Goal: Transaction & Acquisition: Purchase product/service

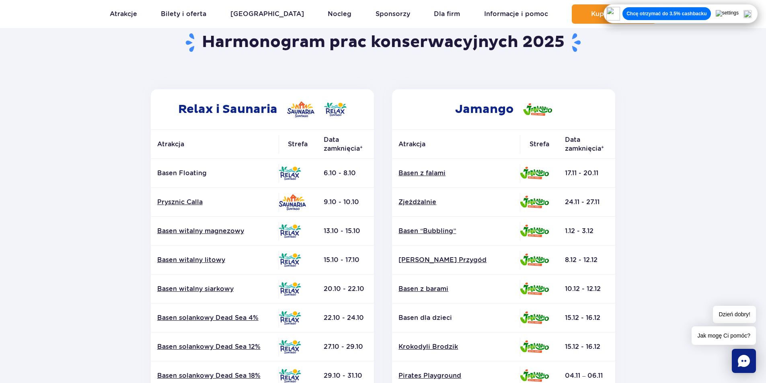
click at [598, 92] on h2 "Jamango" at bounding box center [503, 109] width 223 height 40
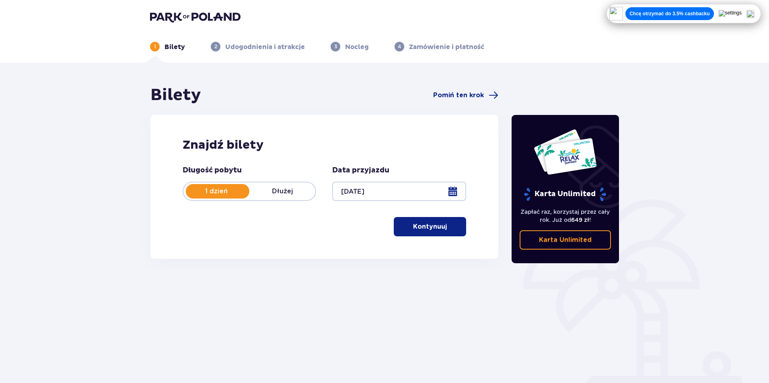
click at [417, 227] on p "Kontynuuj" at bounding box center [430, 226] width 34 height 9
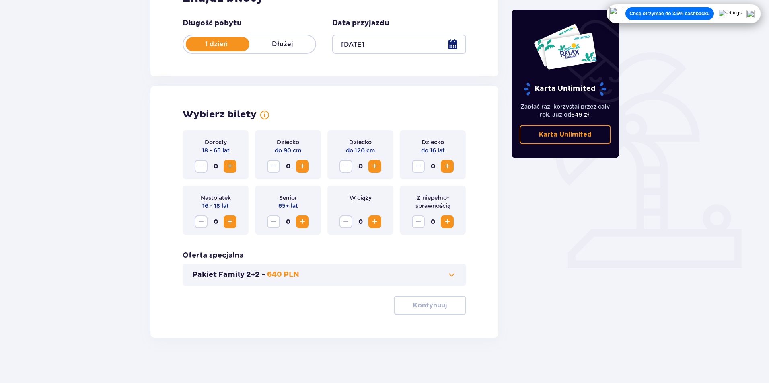
scroll to position [150, 0]
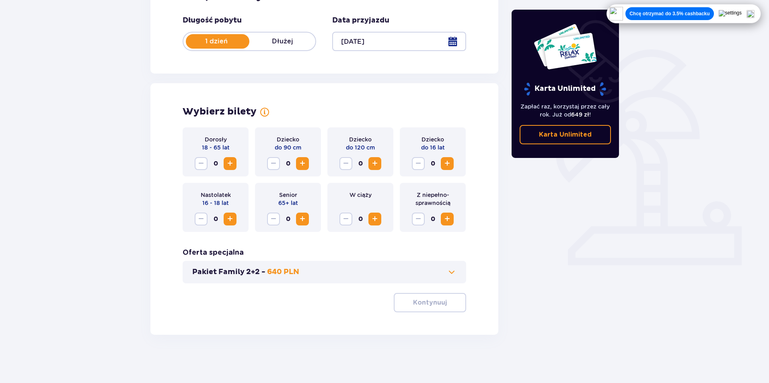
click at [229, 166] on span "Zwiększ" at bounding box center [230, 164] width 10 height 10
click at [229, 164] on span "Zwiększ" at bounding box center [230, 164] width 10 height 10
click at [439, 301] on p "Kontynuuj" at bounding box center [430, 302] width 34 height 9
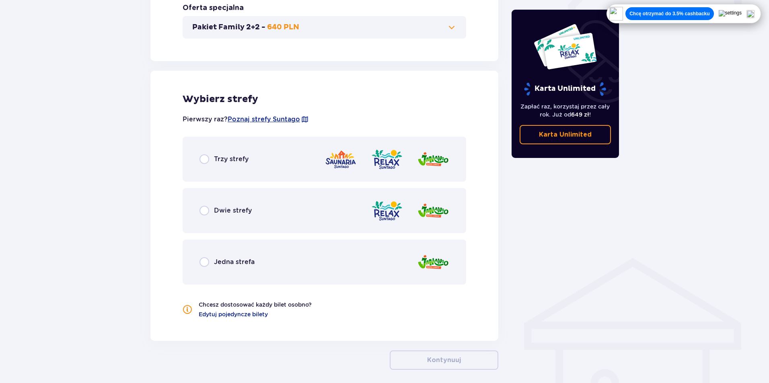
scroll to position [430, 0]
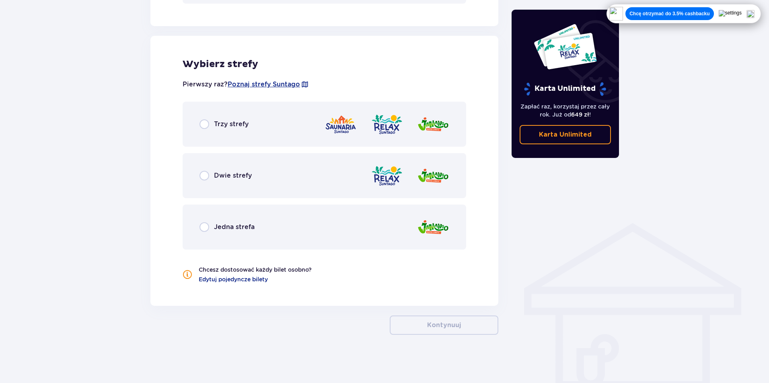
click at [236, 181] on div "Dwie strefy" at bounding box center [324, 175] width 283 height 45
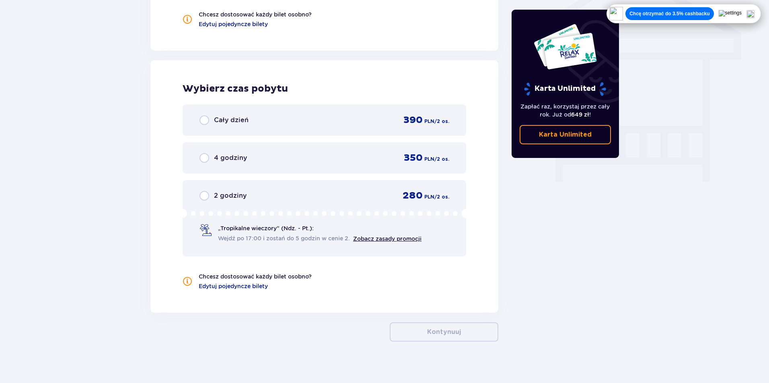
scroll to position [692, 0]
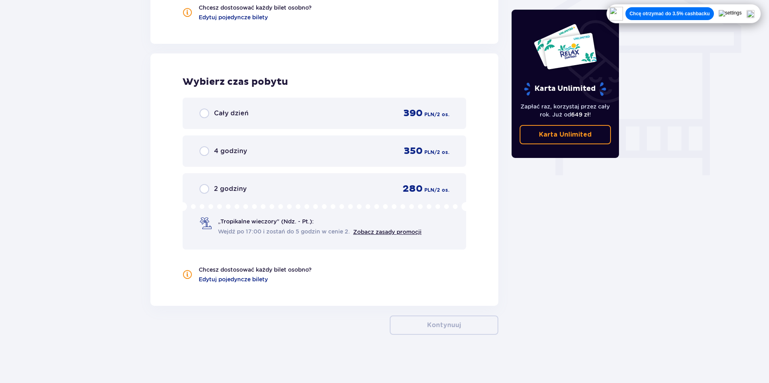
click at [198, 110] on div "Cały dzień 390 PLN / 2 os." at bounding box center [324, 113] width 283 height 31
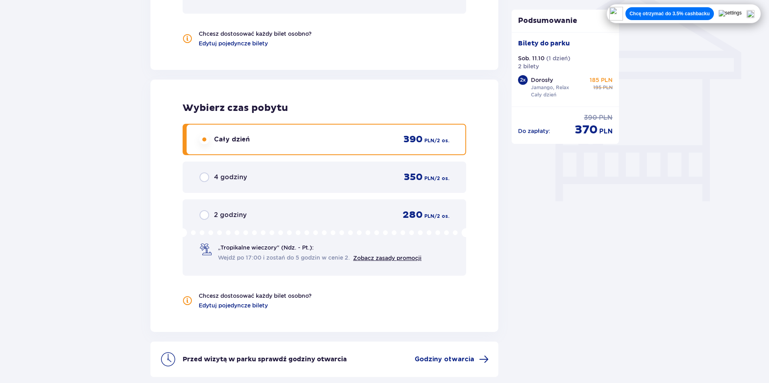
scroll to position [737, 0]
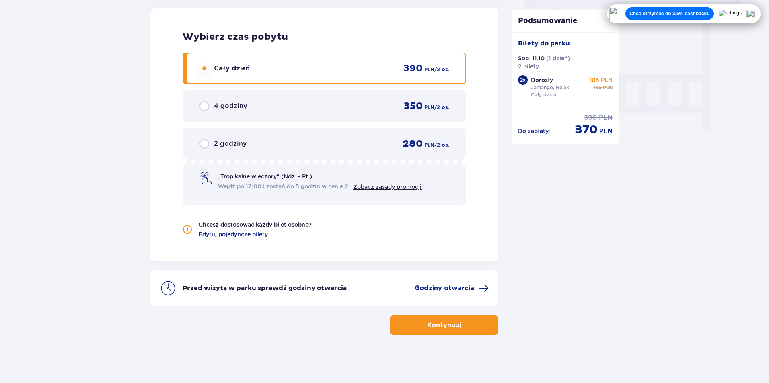
click at [706, 10] on p "Chcę otrzymać do 3.5% cashbacku" at bounding box center [669, 13] width 80 height 6
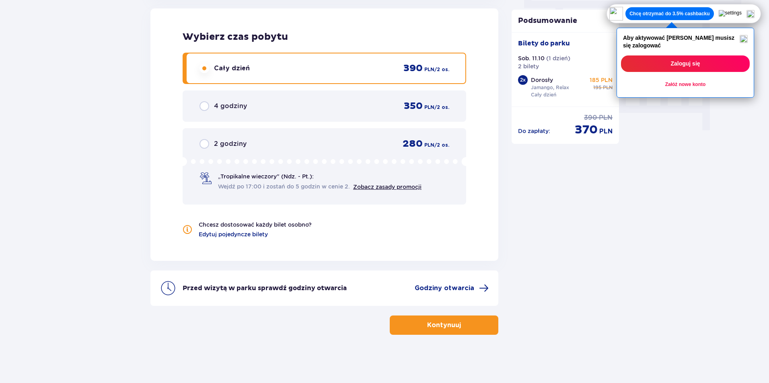
click at [688, 70] on button "Zaloguj się" at bounding box center [685, 63] width 129 height 16
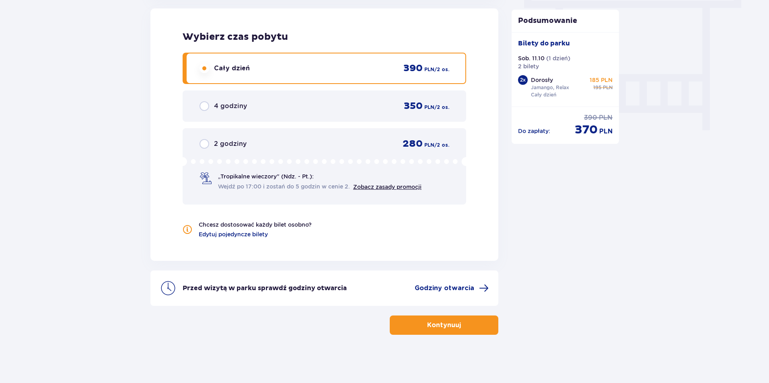
click at [453, 322] on p "Kontynuuj" at bounding box center [444, 325] width 34 height 9
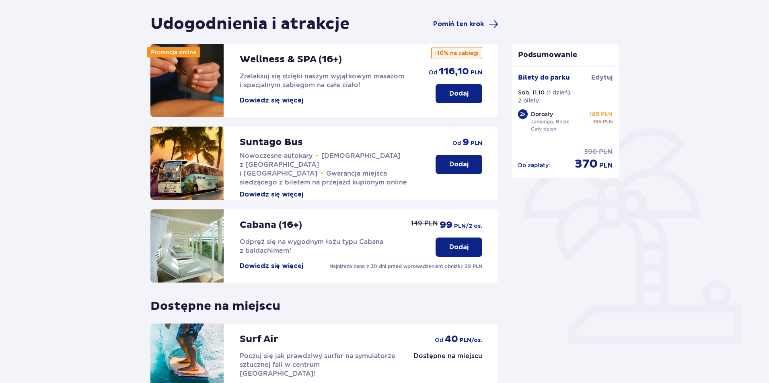
scroll to position [162, 0]
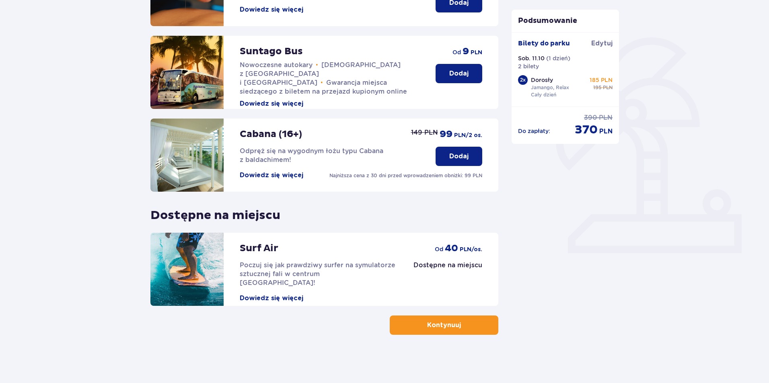
click at [467, 316] on button "Kontynuuj" at bounding box center [444, 325] width 109 height 19
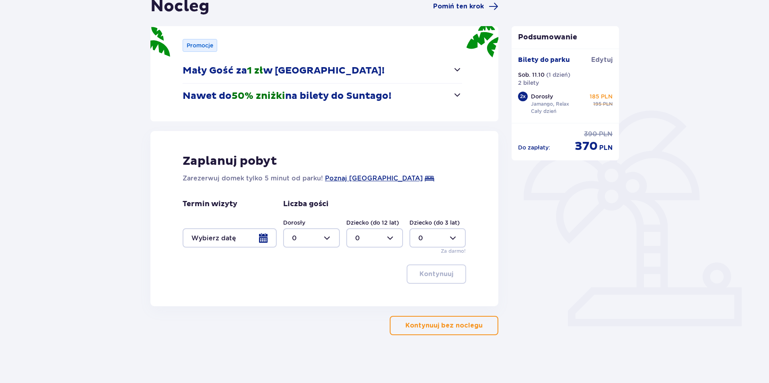
scroll to position [89, 0]
click at [448, 328] on p "Kontynuuj bez noclegu" at bounding box center [443, 325] width 77 height 9
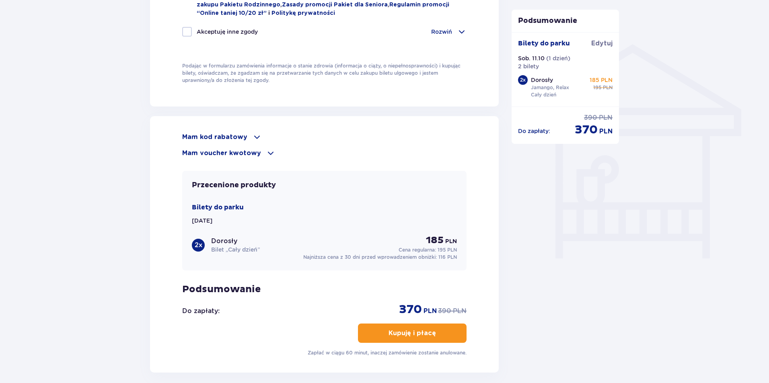
scroll to position [685, 0]
